Goal: Task Accomplishment & Management: Manage account settings

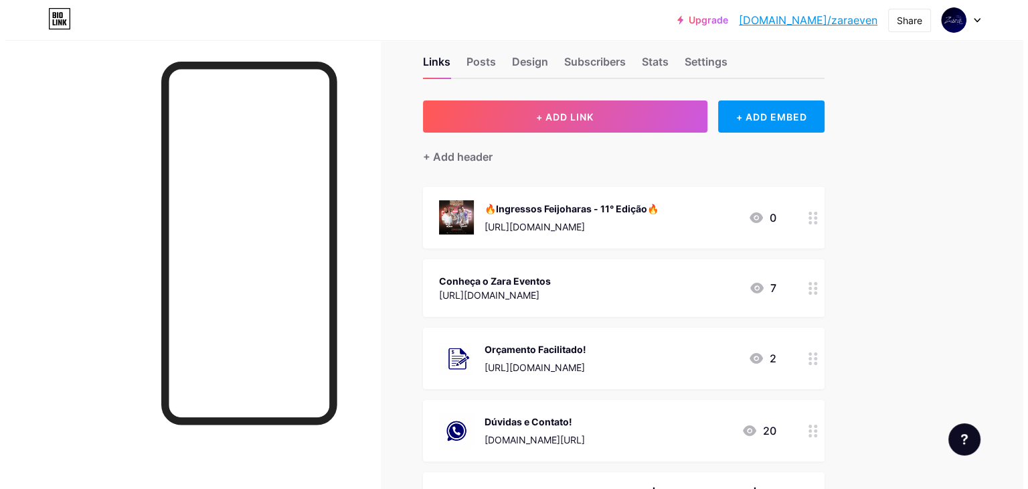
scroll to position [48, 0]
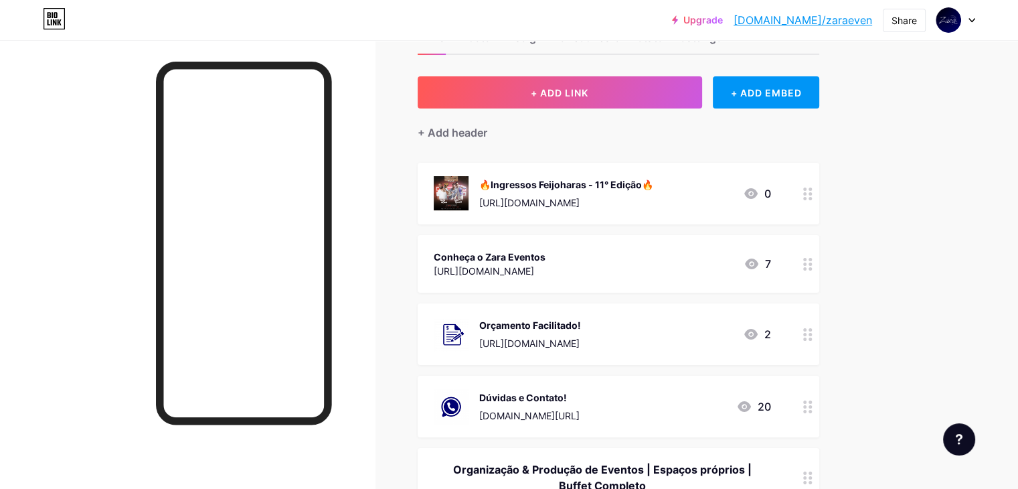
click at [819, 194] on div at bounding box center [807, 194] width 23 height 62
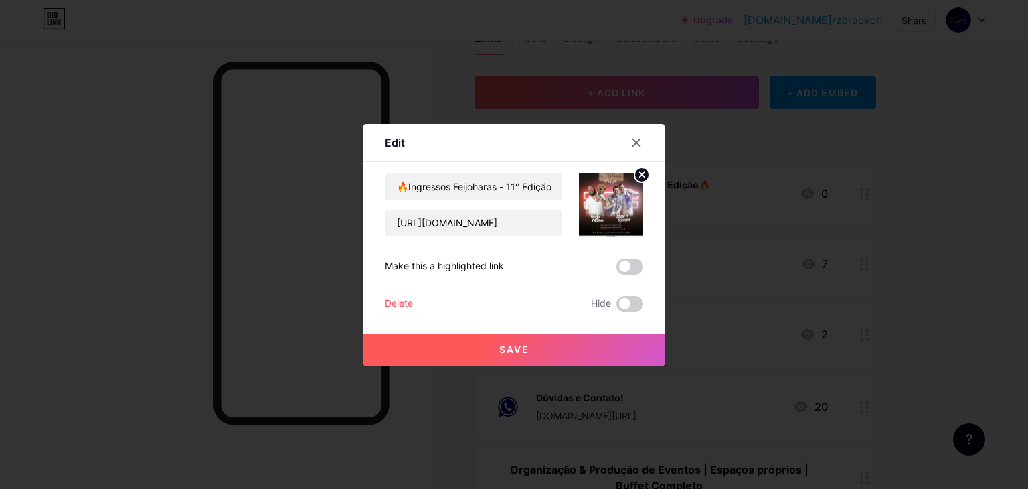
click at [404, 298] on div "Delete" at bounding box center [399, 304] width 28 height 16
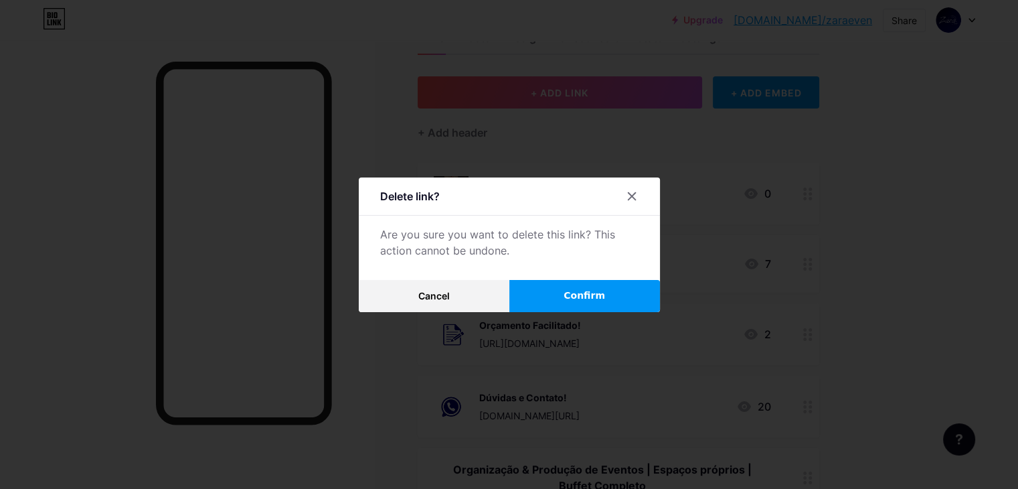
click at [569, 280] on button "Confirm" at bounding box center [584, 296] width 151 height 32
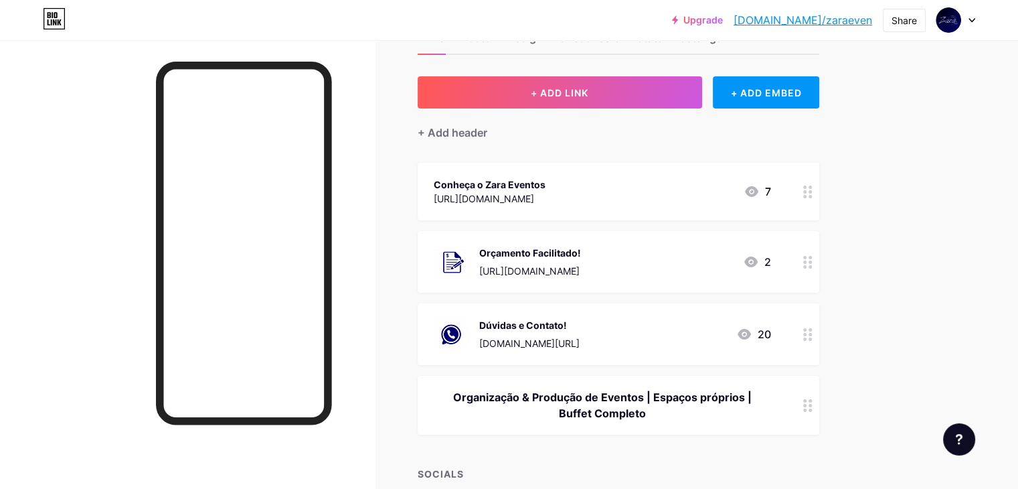
scroll to position [0, 0]
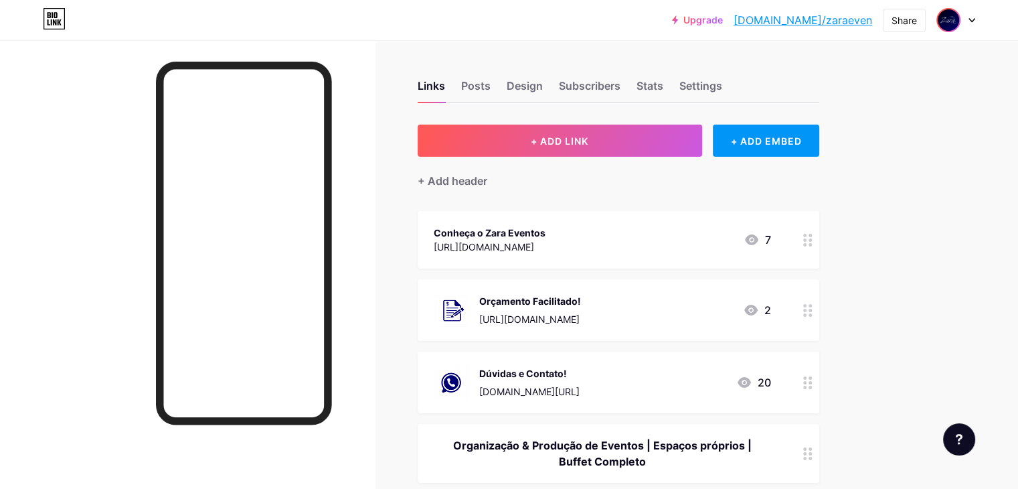
click at [945, 30] on img at bounding box center [948, 19] width 21 height 21
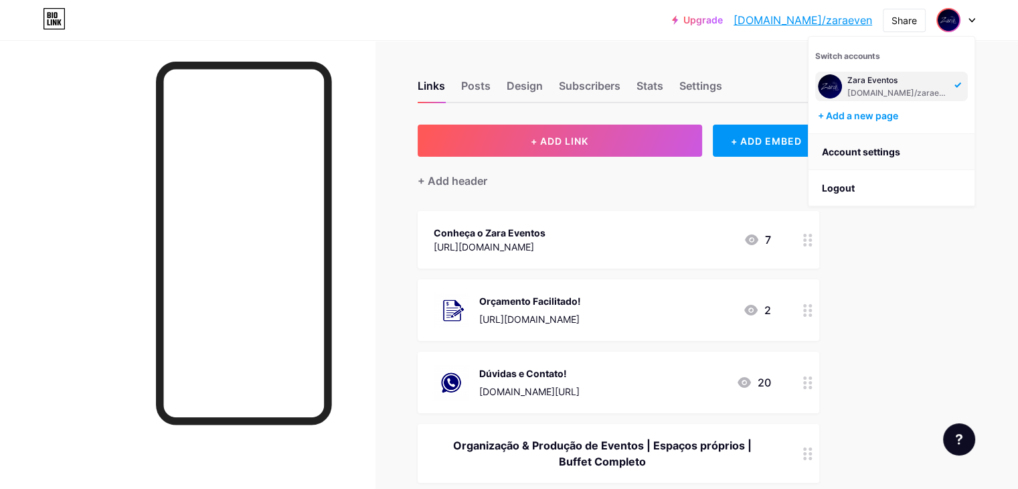
click at [881, 151] on link "Account settings" at bounding box center [891, 152] width 166 height 36
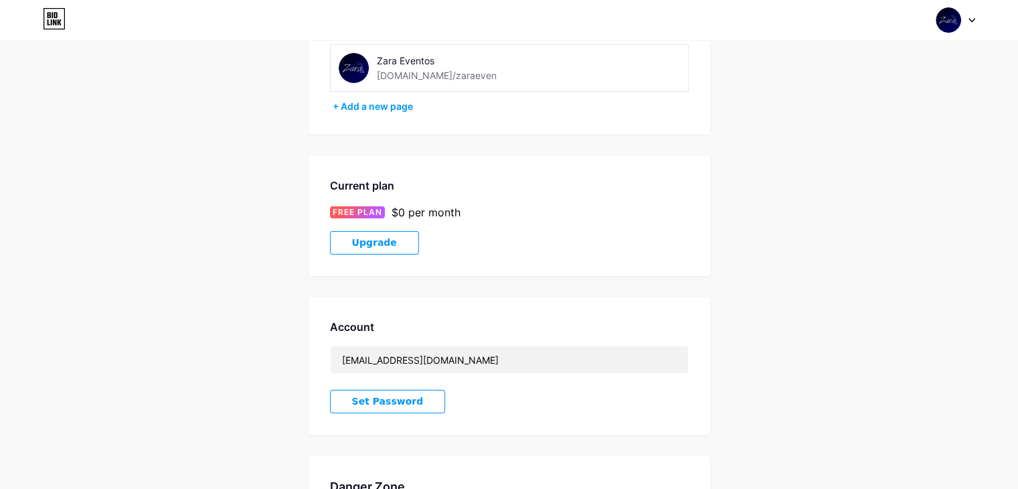
scroll to position [259, 0]
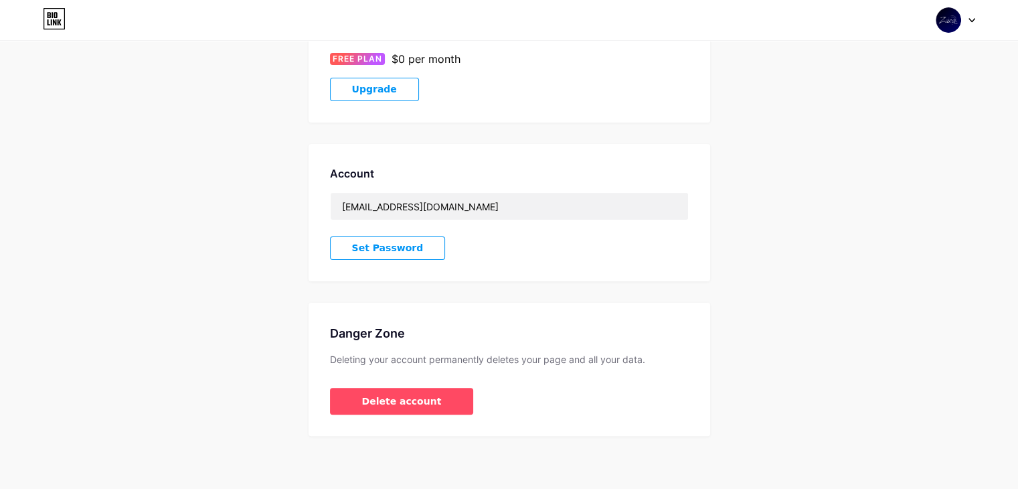
click at [382, 242] on span "Set Password" at bounding box center [388, 247] width 72 height 11
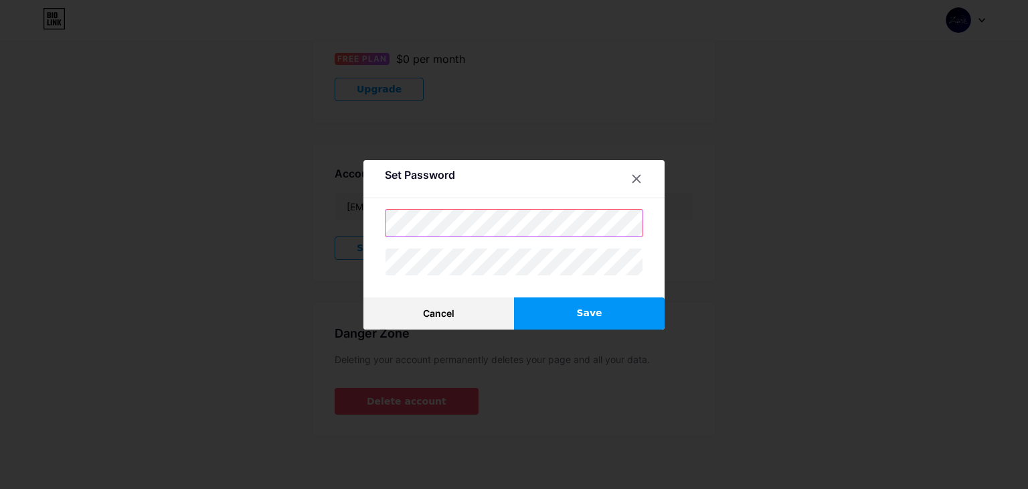
click at [373, 238] on div "Set Password Cancel Save" at bounding box center [513, 244] width 301 height 169
click at [574, 306] on button "Save" at bounding box center [589, 313] width 151 height 32
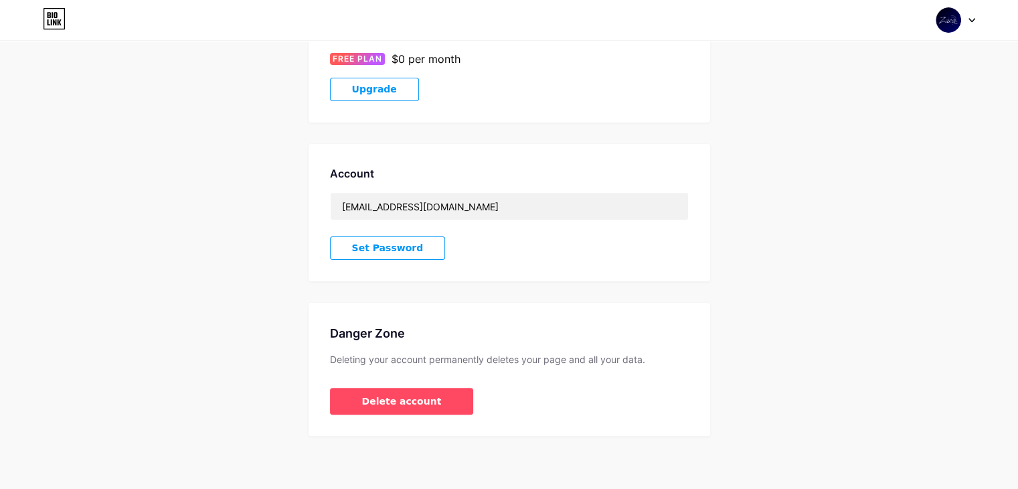
scroll to position [0, 0]
